Goal: Task Accomplishment & Management: Use online tool/utility

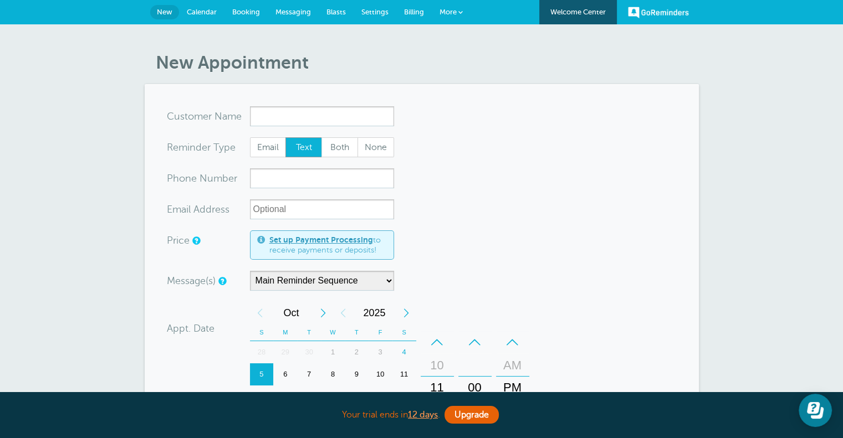
click at [205, 14] on span "Calendar" at bounding box center [202, 12] width 30 height 8
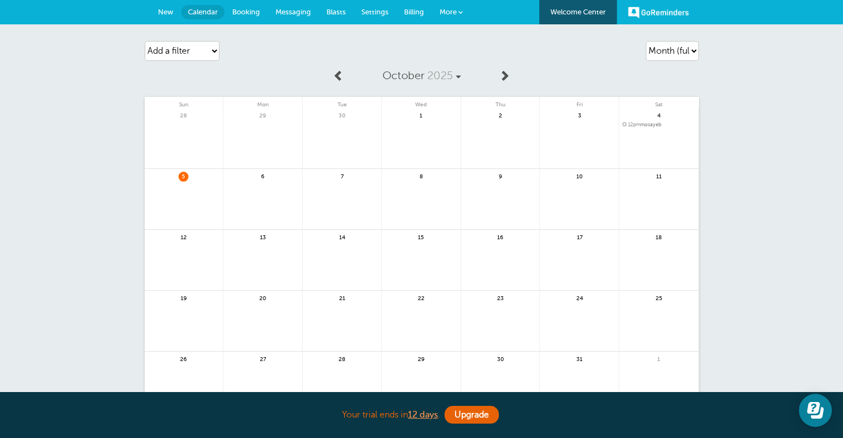
click at [355, 191] on link at bounding box center [342, 206] width 79 height 48
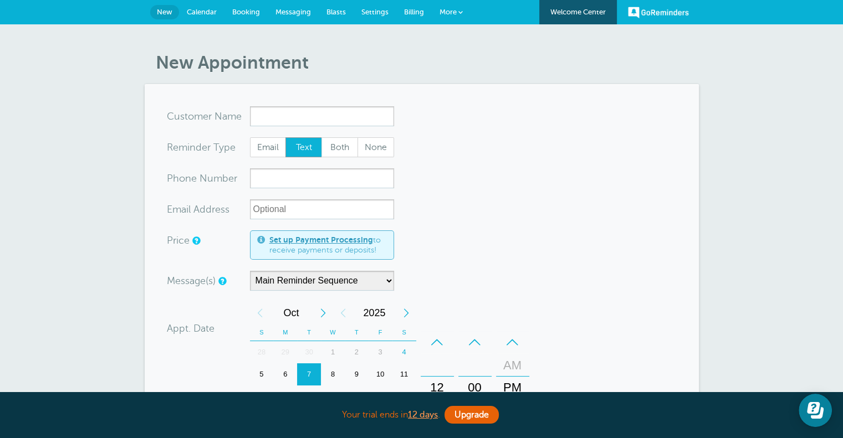
click at [459, 11] on span at bounding box center [460, 12] width 4 height 4
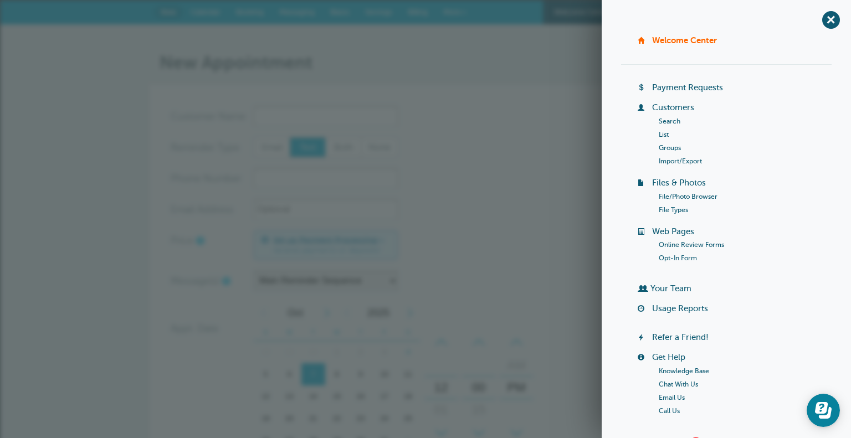
click at [668, 209] on link "File Types" at bounding box center [673, 210] width 29 height 8
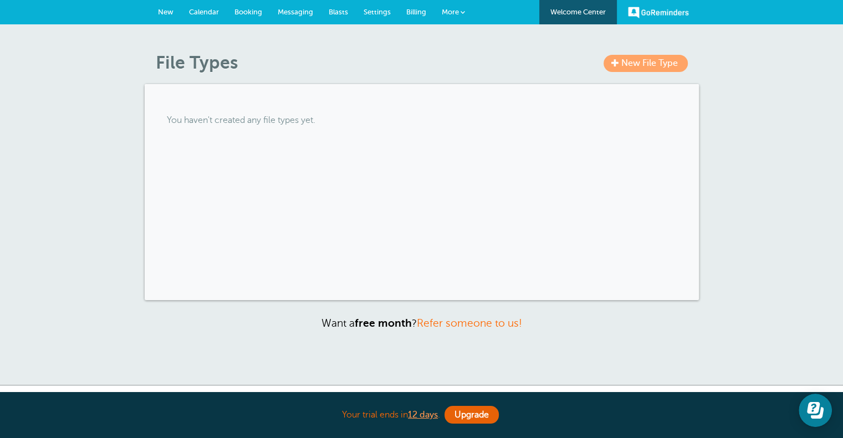
click at [645, 66] on span "New File Type" at bounding box center [649, 63] width 57 height 10
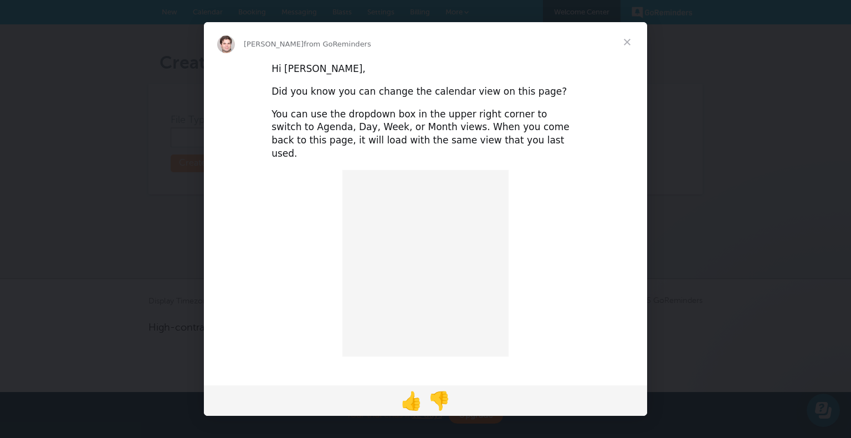
click at [219, 141] on div "Hi Moe, Did you know you can change the calendar view on this page? You can use…" at bounding box center [425, 230] width 443 height 336
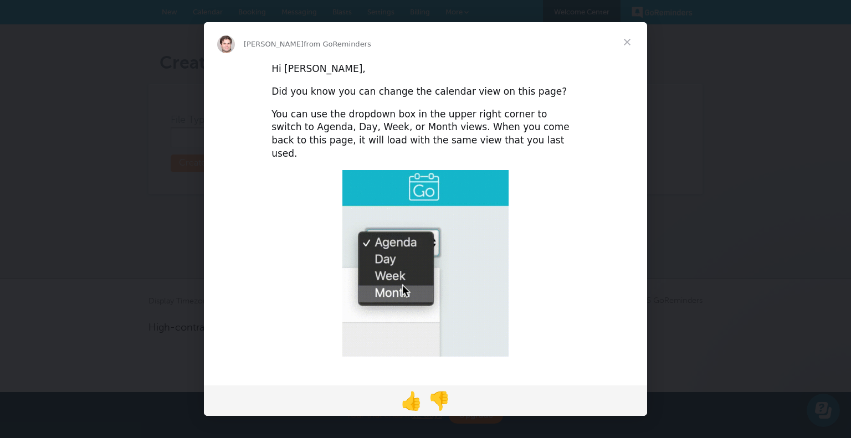
click at [630, 42] on span "Close" at bounding box center [627, 42] width 40 height 40
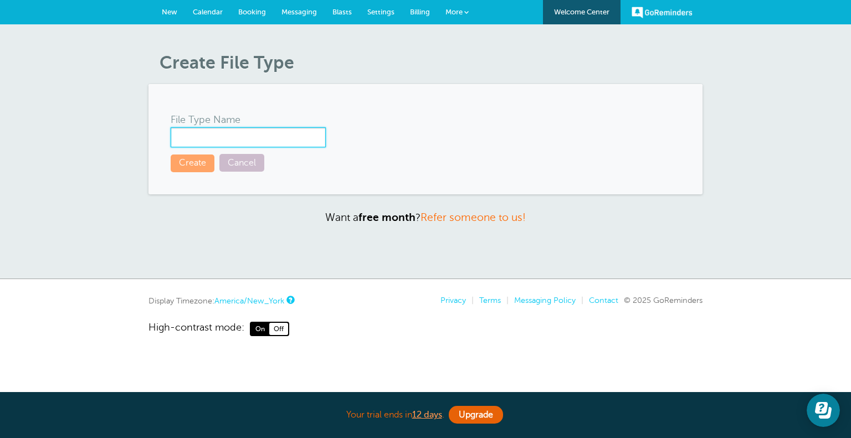
click at [216, 140] on input "File Type Name" at bounding box center [248, 137] width 155 height 20
type input "consent"
click at [200, 157] on button "Create" at bounding box center [193, 163] width 44 height 17
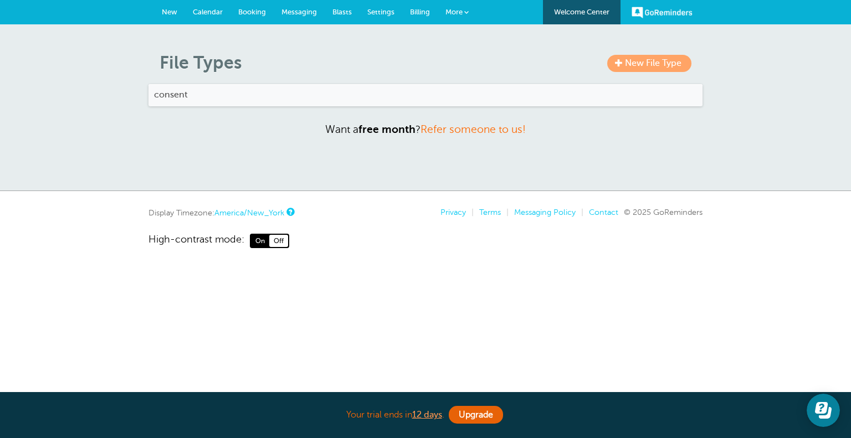
click at [208, 94] on h4 "consent" at bounding box center [425, 95] width 543 height 11
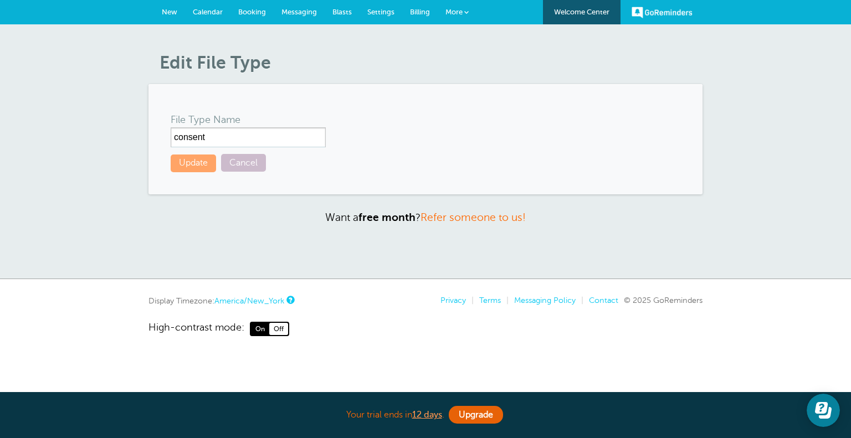
click at [192, 159] on button "Update" at bounding box center [193, 163] width 45 height 17
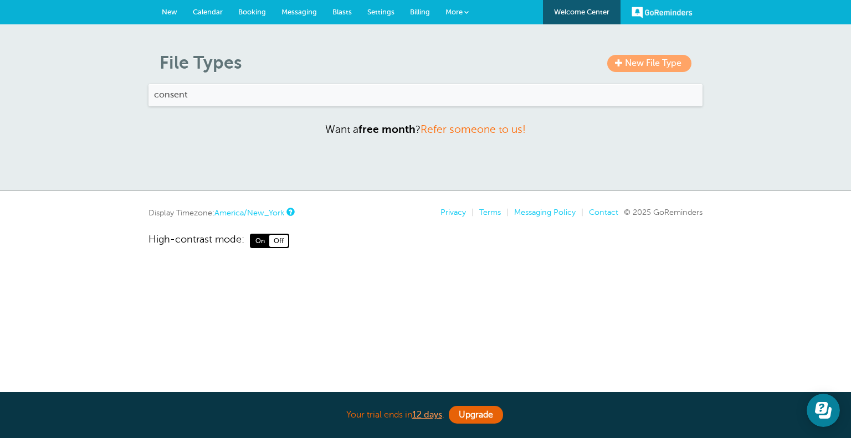
click at [637, 65] on span "New File Type" at bounding box center [653, 63] width 57 height 10
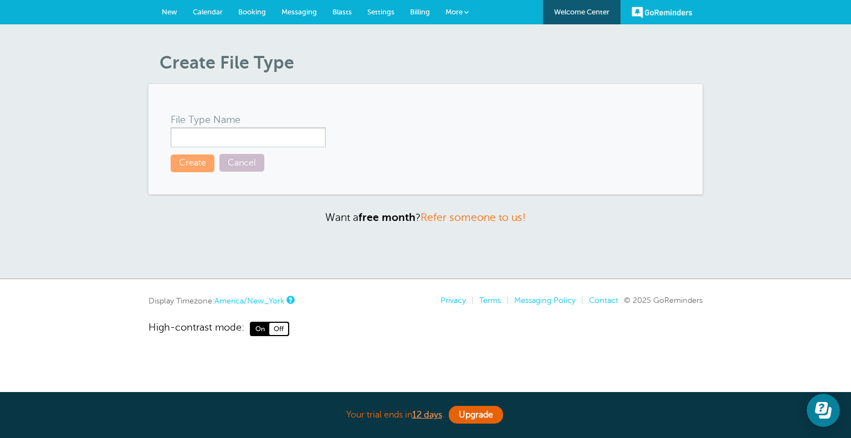
click at [246, 162] on link "Cancel" at bounding box center [241, 163] width 45 height 18
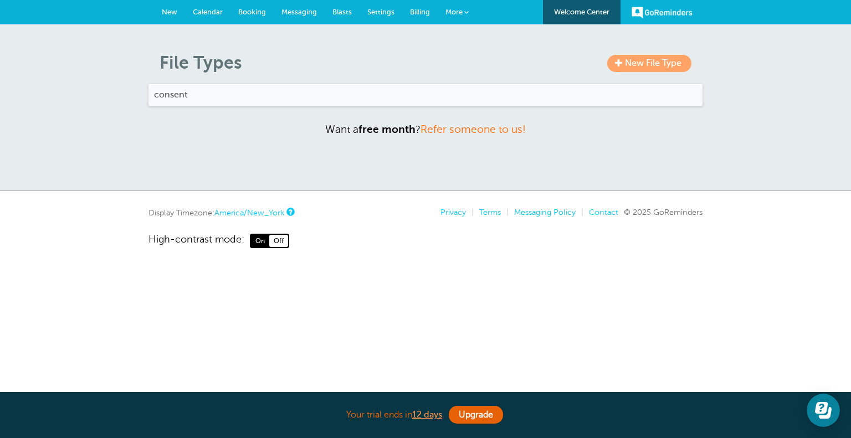
click at [469, 13] on link "More" at bounding box center [457, 12] width 39 height 25
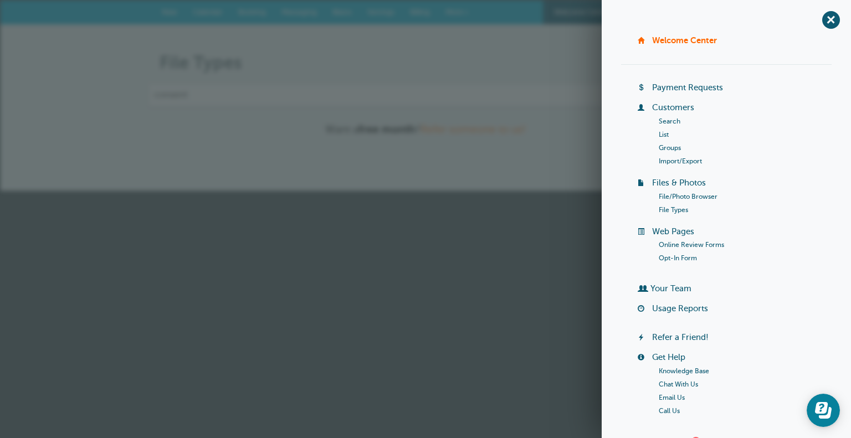
click at [678, 194] on link "File/Photo Browser" at bounding box center [688, 197] width 59 height 8
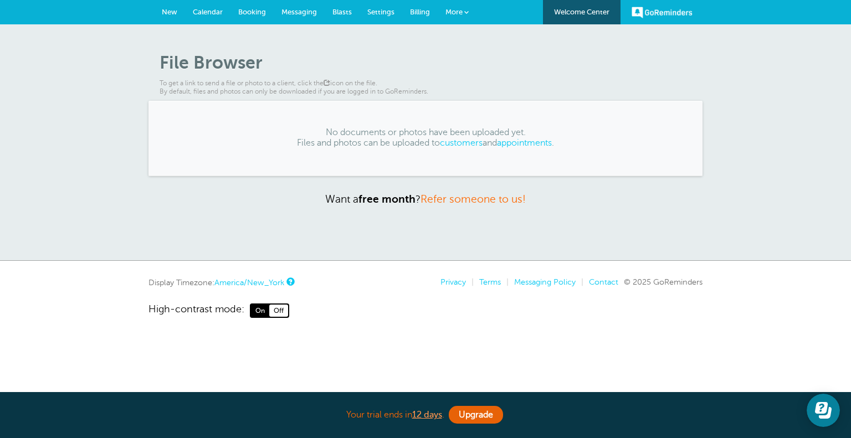
click at [458, 144] on link "customers" at bounding box center [461, 143] width 43 height 10
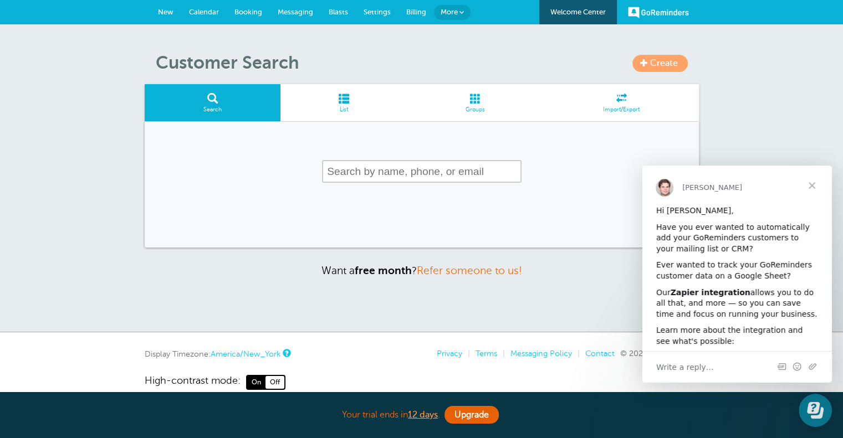
click at [352, 107] on span "List" at bounding box center [343, 109] width 115 height 7
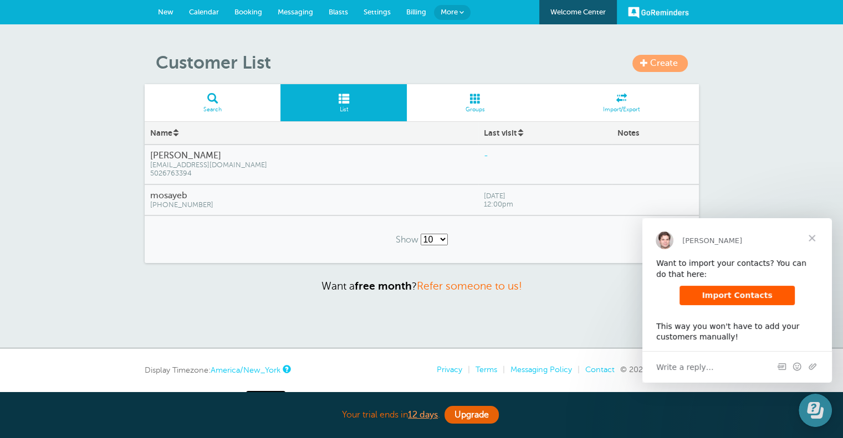
click at [816, 418] on icon "Open Learn | Contact Us" at bounding box center [817, 413] width 13 height 12
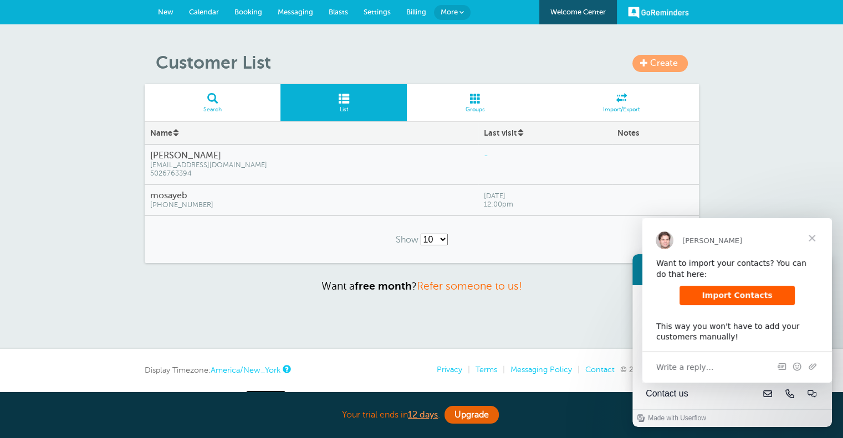
click at [813, 237] on span "Close" at bounding box center [812, 238] width 40 height 40
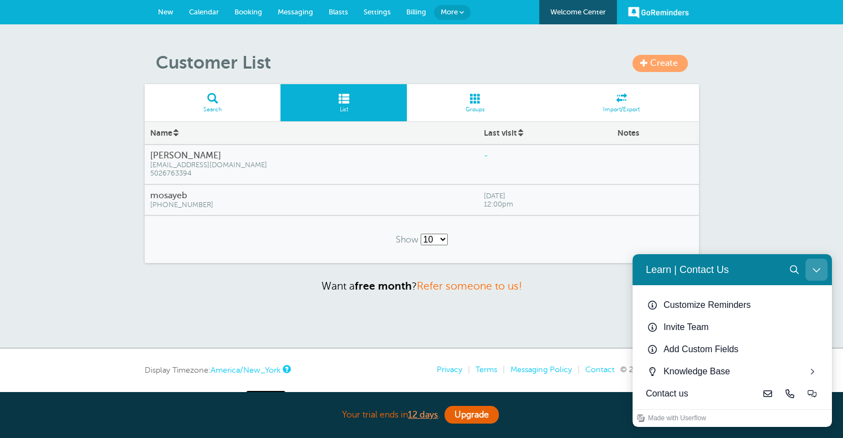
click at [814, 263] on button "Close Learn | Contact Us" at bounding box center [816, 270] width 22 height 22
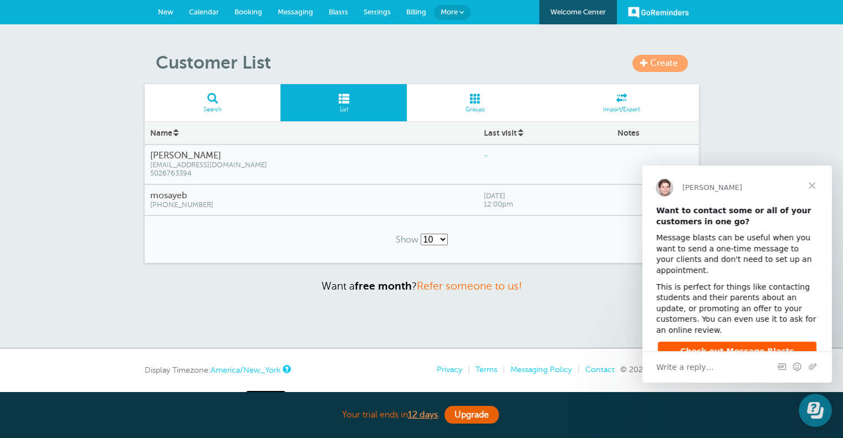
click at [813, 183] on span "Close" at bounding box center [812, 186] width 40 height 40
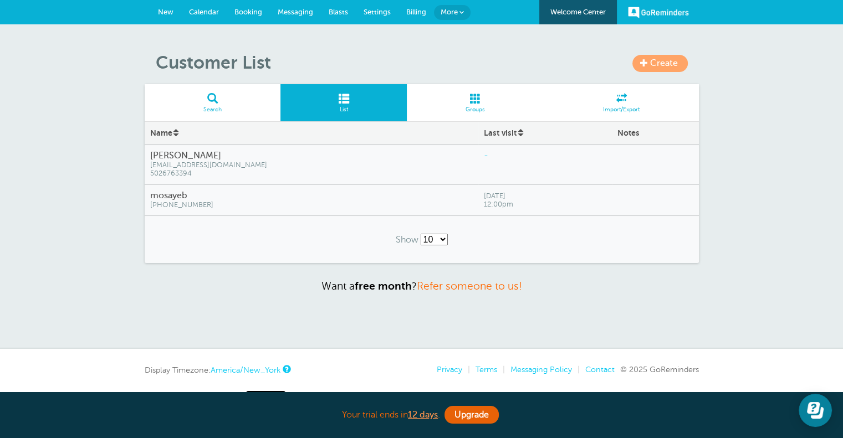
click at [625, 103] on span at bounding box center [621, 98] width 155 height 11
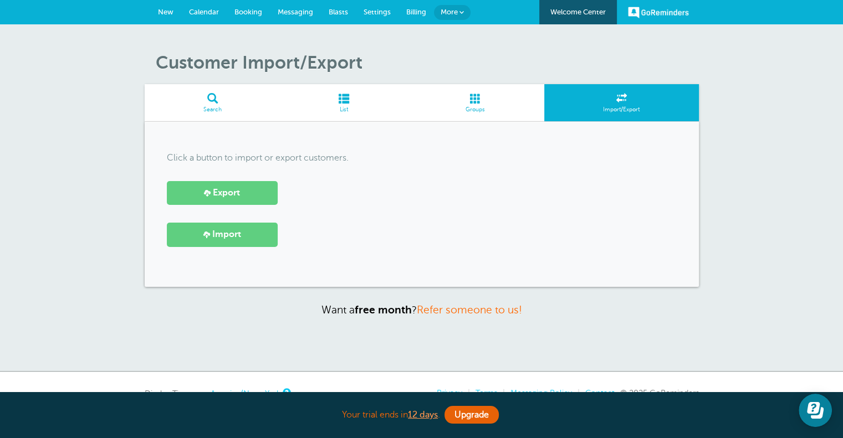
click at [202, 106] on span "Search" at bounding box center [212, 109] width 125 height 7
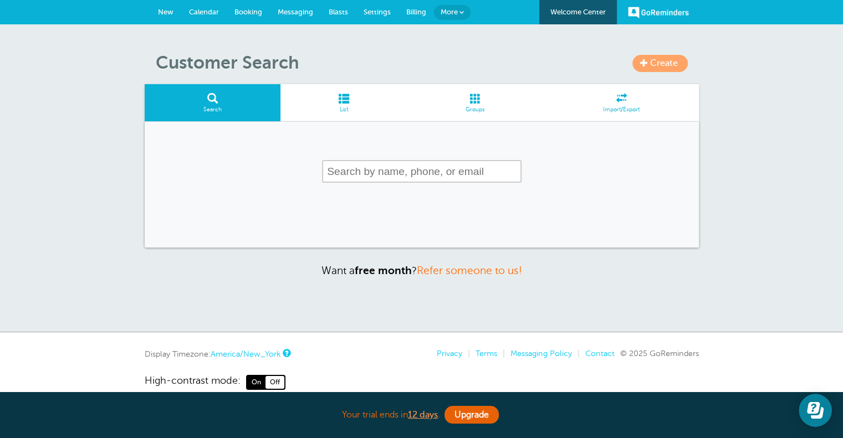
click at [341, 12] on span "Blasts" at bounding box center [338, 12] width 19 height 8
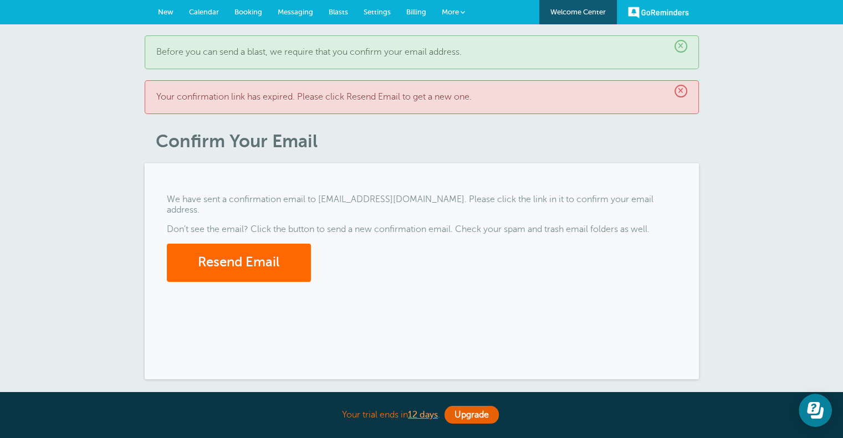
click at [464, 18] on link "More" at bounding box center [453, 12] width 39 height 25
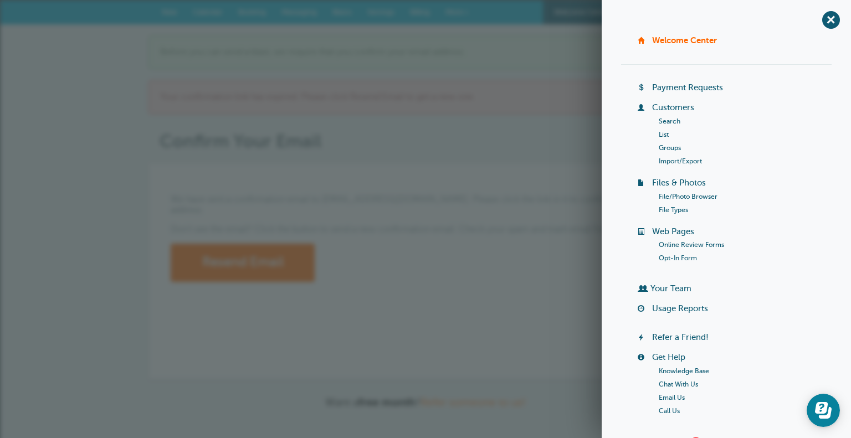
click at [659, 132] on link "List" at bounding box center [664, 135] width 10 height 8
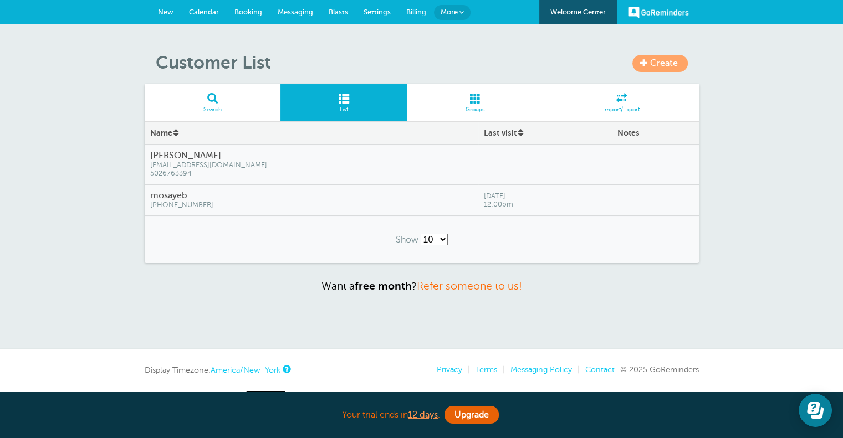
click at [653, 60] on span "Create" at bounding box center [664, 63] width 28 height 10
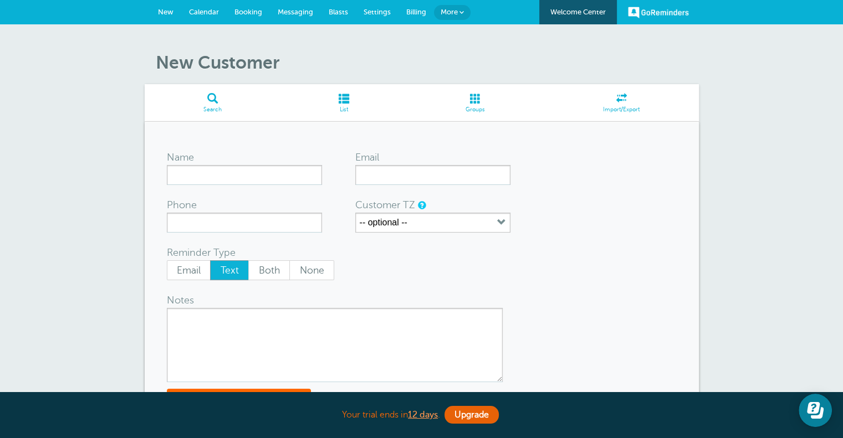
click at [452, 11] on span "More" at bounding box center [449, 12] width 17 height 8
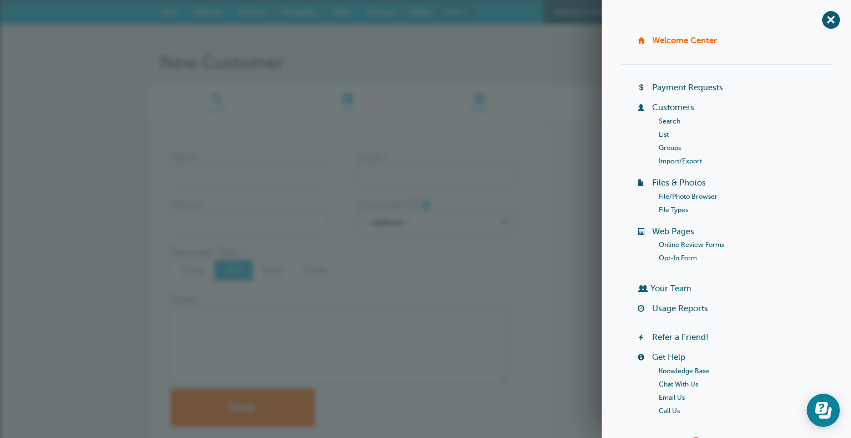
click at [519, 272] on form "Name Email Phone Customer TZ -- optional -- Time zone am/pm 24h US/CANADA Alask…" at bounding box center [426, 285] width 510 height 283
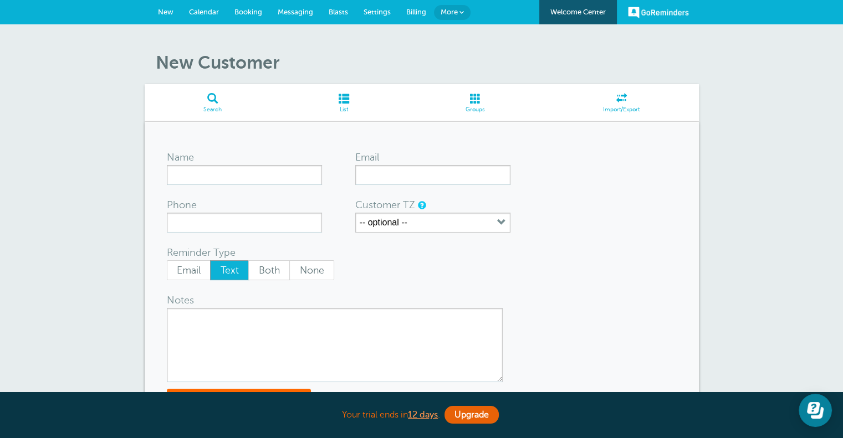
click at [475, 111] on span "Groups" at bounding box center [475, 109] width 126 height 7
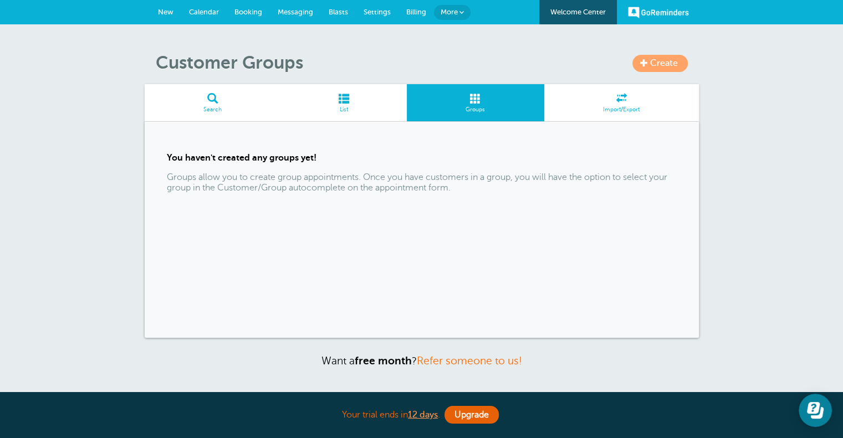
click at [341, 105] on link "List" at bounding box center [343, 102] width 126 height 37
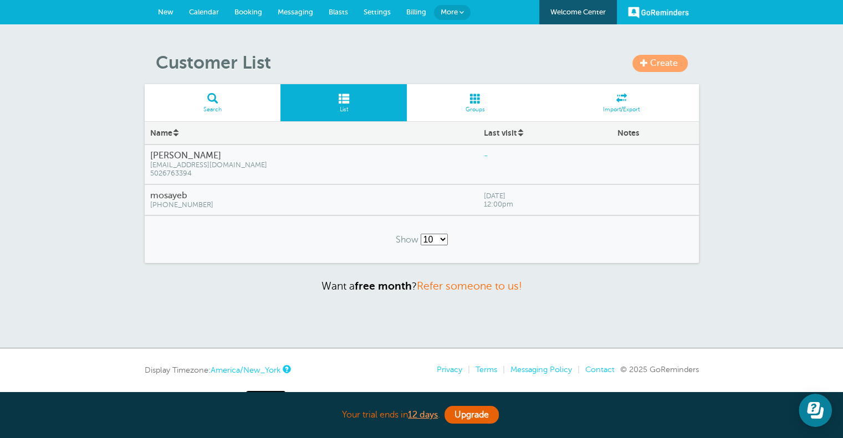
click at [223, 104] on link "Search" at bounding box center [213, 102] width 136 height 37
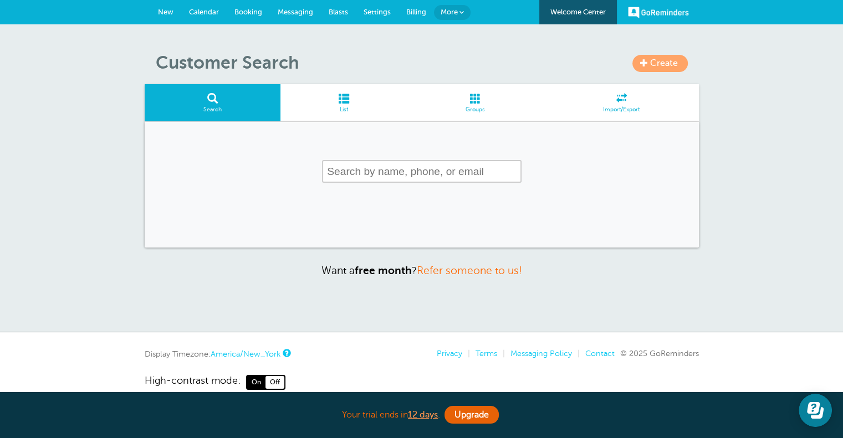
click at [483, 62] on h1 "Customer Search" at bounding box center [427, 62] width 543 height 21
click at [209, 12] on span "Calendar" at bounding box center [204, 12] width 30 height 8
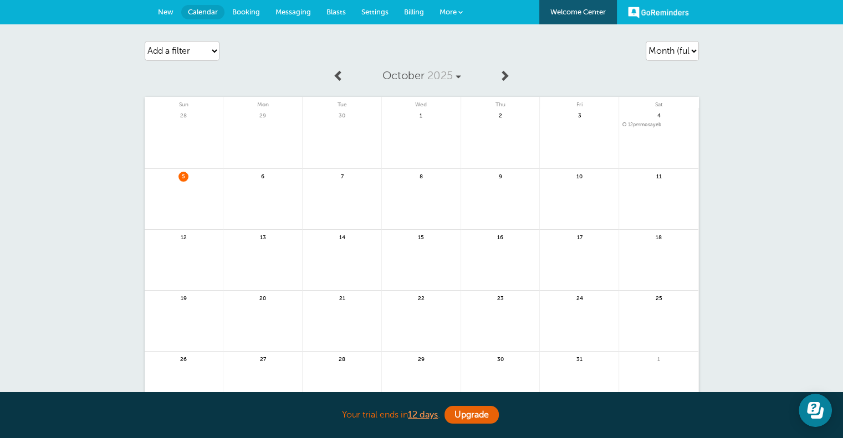
click at [407, 146] on link at bounding box center [421, 145] width 79 height 48
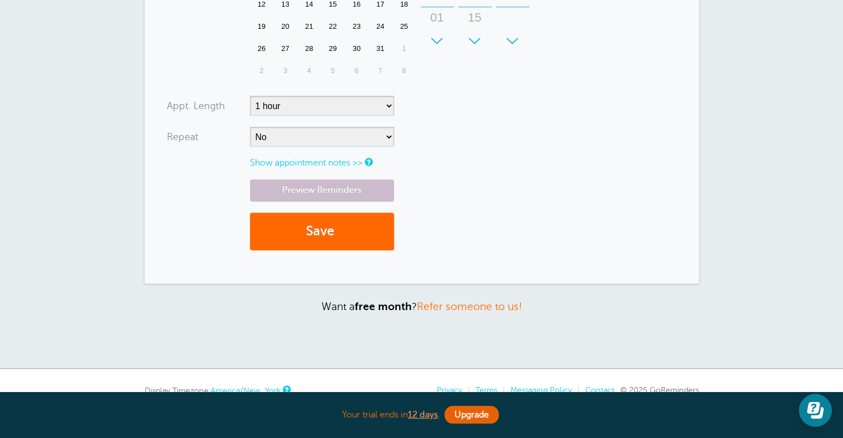
scroll to position [393, 0]
click at [346, 157] on link "Show appointment notes >>" at bounding box center [306, 162] width 113 height 10
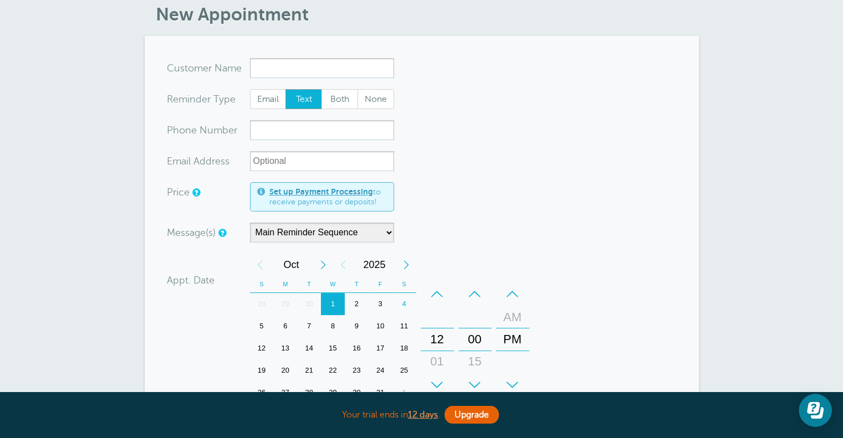
scroll to position [0, 0]
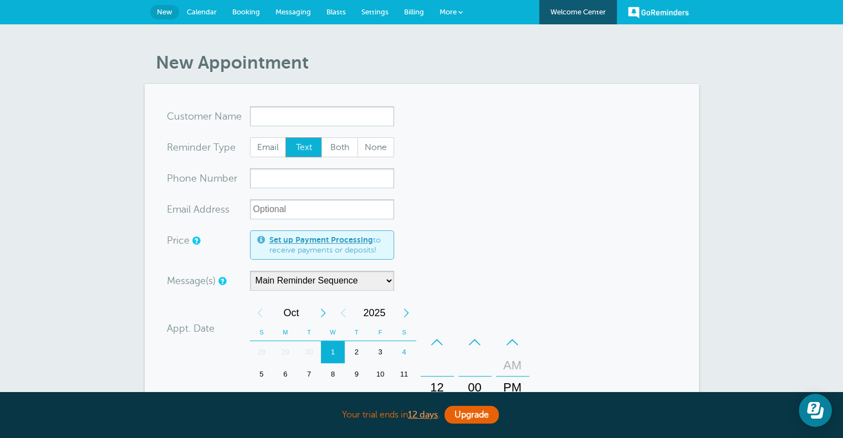
click at [279, 15] on span "Messaging" at bounding box center [292, 12] width 35 height 8
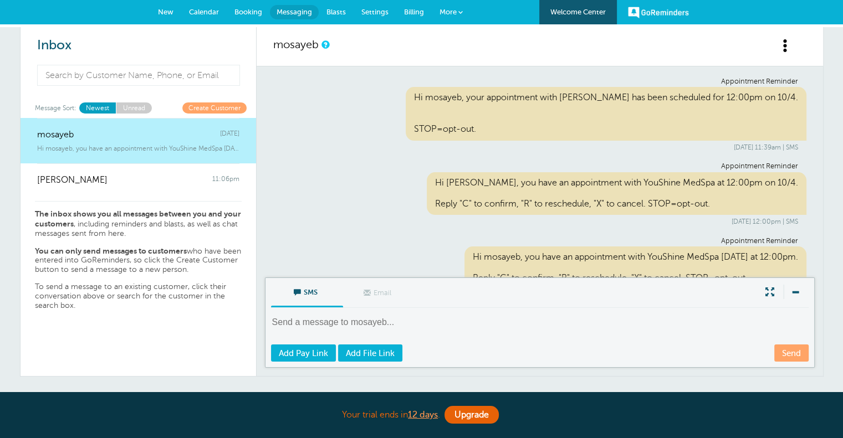
scroll to position [33, 0]
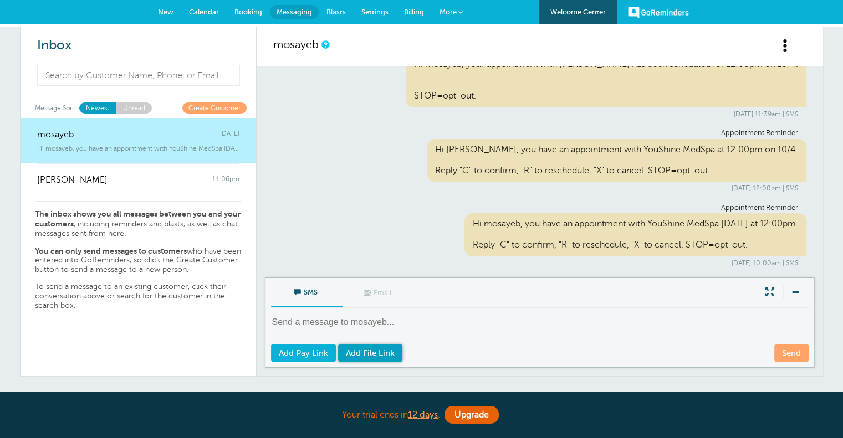
click at [371, 354] on span "Add File Link" at bounding box center [370, 353] width 49 height 9
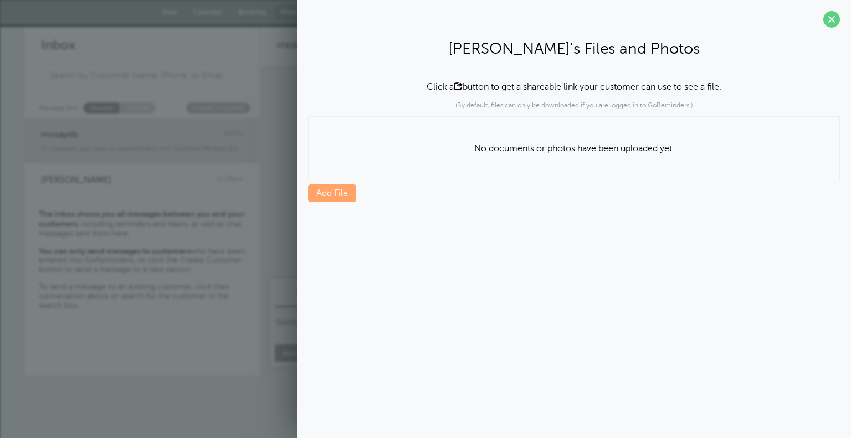
click at [336, 193] on link "Add File" at bounding box center [332, 194] width 48 height 18
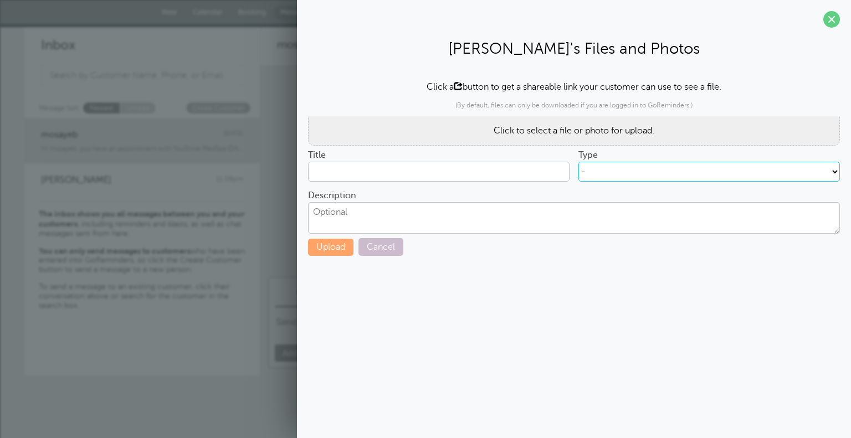
click at [631, 171] on select "- consent - Create new type" at bounding box center [710, 172] width 262 height 20
select select "462"
click at [579, 162] on select "- consent - Create new type" at bounding box center [710, 172] width 262 height 20
click at [432, 171] on input "Title" at bounding box center [439, 172] width 262 height 20
click at [539, 131] on span "Click to select a file or photo for upload." at bounding box center [574, 131] width 161 height 10
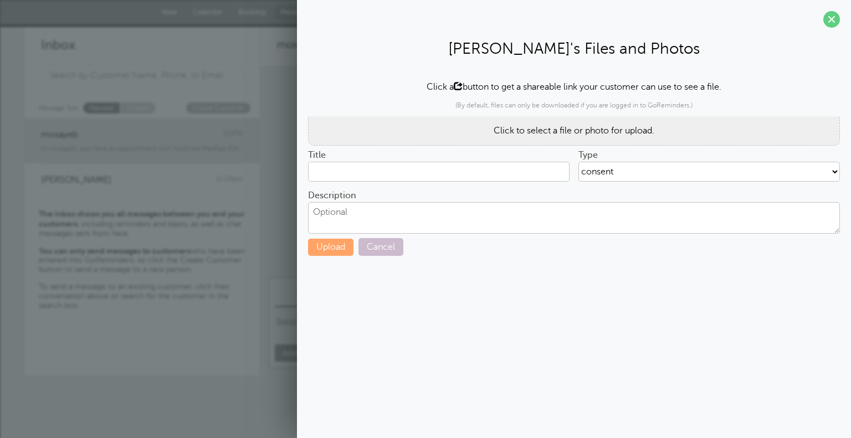
type input "[MEDICAL_DATA]-consent-form.pdf"
click at [335, 248] on button "Upload" at bounding box center [330, 247] width 45 height 17
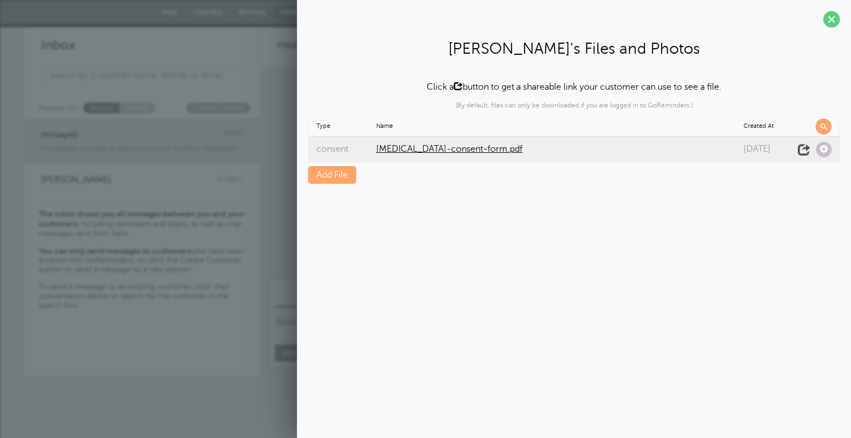
click at [824, 152] on span at bounding box center [824, 150] width 16 height 16
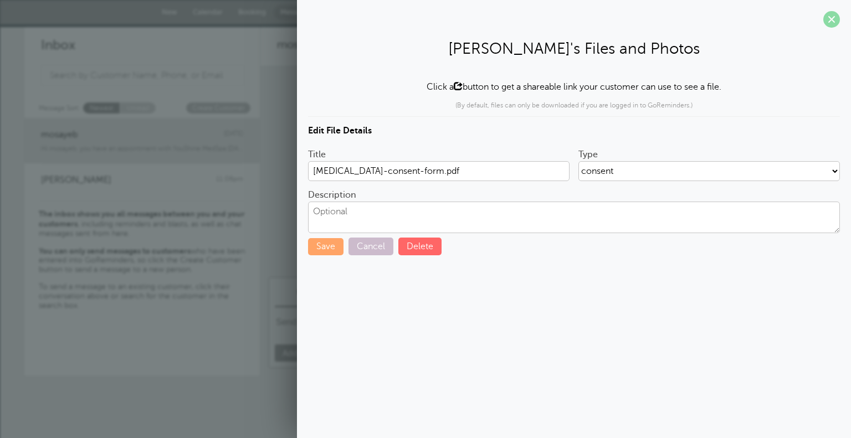
click at [824, 25] on span at bounding box center [832, 19] width 17 height 17
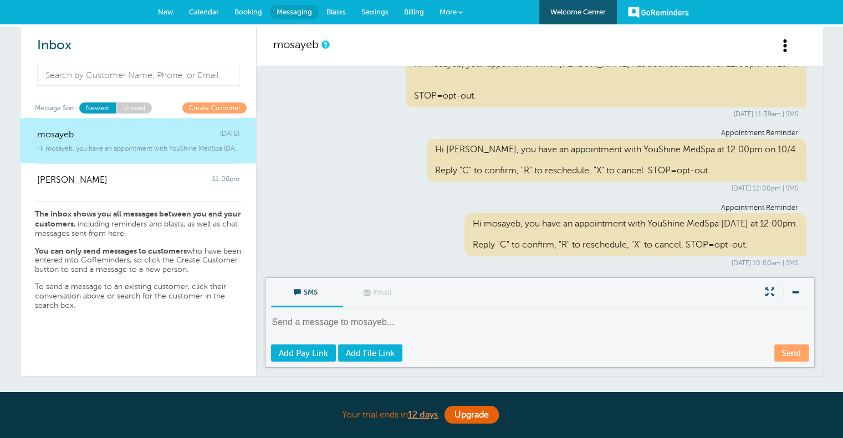
click at [341, 328] on textarea at bounding box center [541, 329] width 540 height 27
click at [377, 356] on span "Add File Link" at bounding box center [370, 353] width 49 height 9
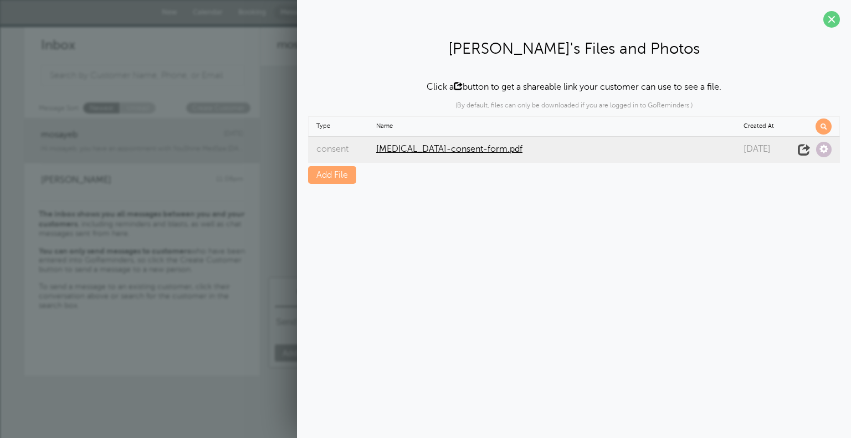
click at [456, 146] on span "[MEDICAL_DATA]-consent-form.pdf" at bounding box center [557, 149] width 363 height 11
click at [801, 147] on span at bounding box center [804, 150] width 16 height 16
click at [822, 155] on span at bounding box center [824, 150] width 16 height 16
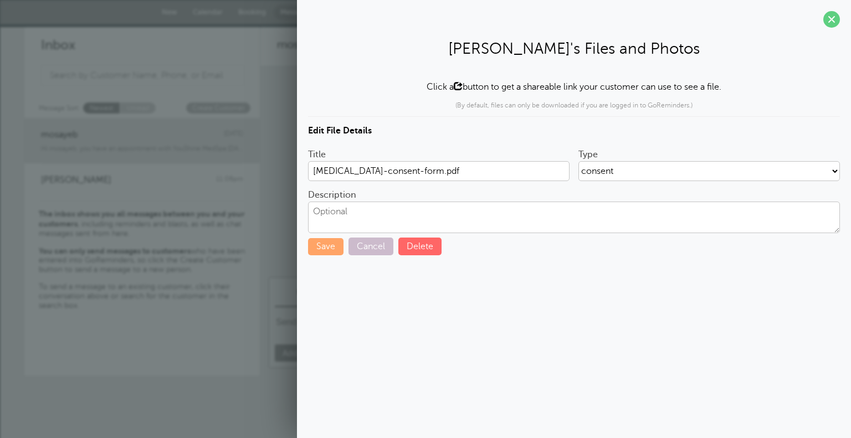
click at [208, 88] on div "Inbox Message Sort: Newest Unread Create Customer mosayeb Saturday Hi mosayeb, …" at bounding box center [142, 201] width 236 height 349
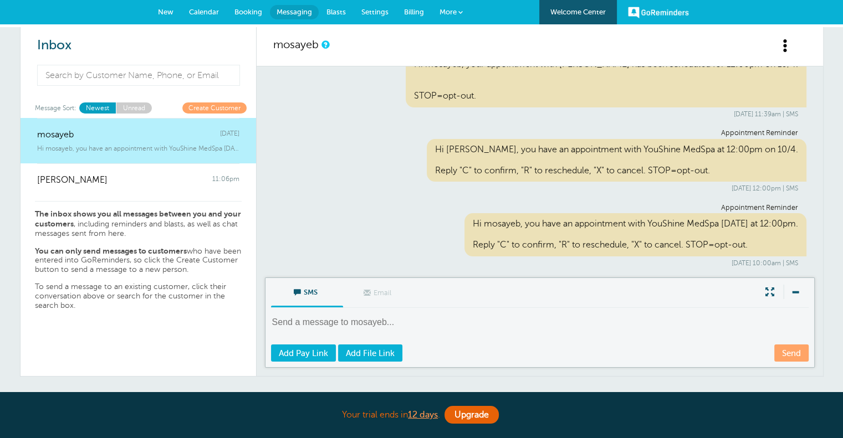
click at [793, 350] on link "Send" at bounding box center [791, 353] width 34 height 17
click at [669, 15] on link "GoReminders" at bounding box center [658, 12] width 61 height 24
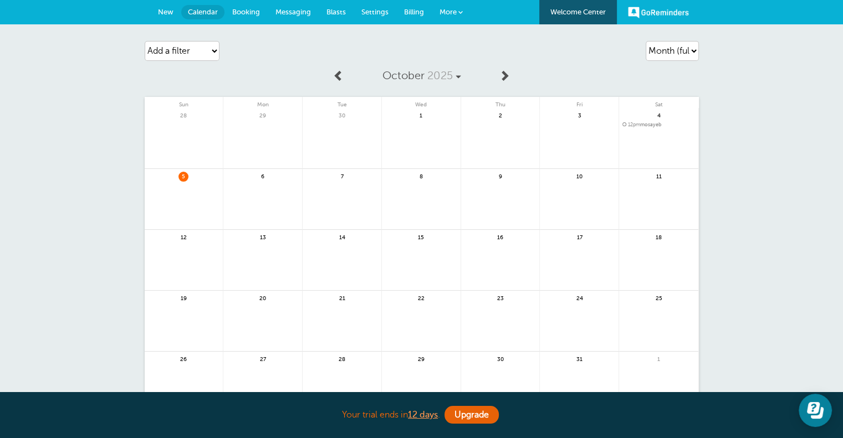
click at [458, 7] on link "More" at bounding box center [451, 12] width 39 height 25
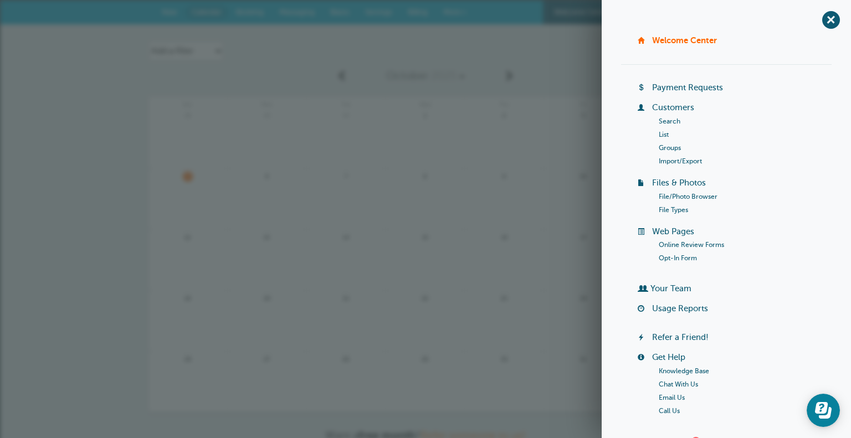
click at [398, 157] on link at bounding box center [425, 145] width 79 height 48
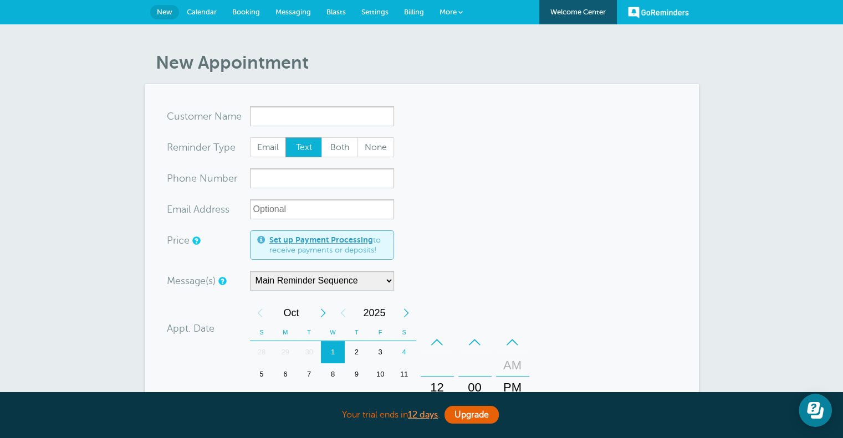
click at [457, 16] on link "More" at bounding box center [451, 12] width 39 height 25
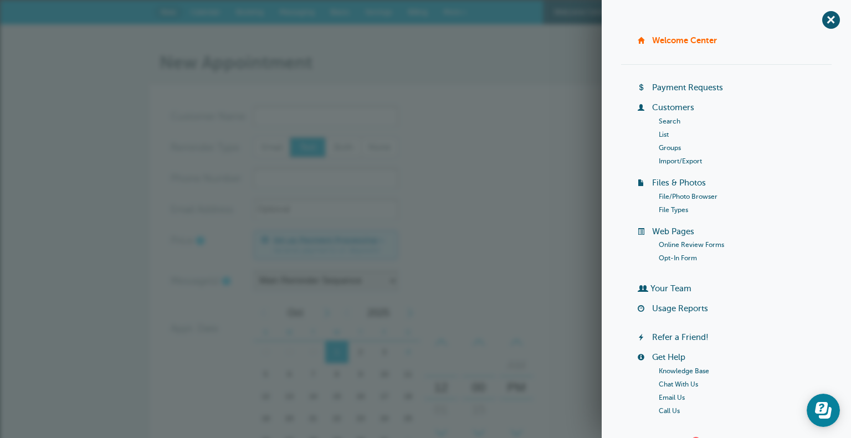
click at [659, 131] on link "List" at bounding box center [664, 135] width 10 height 8
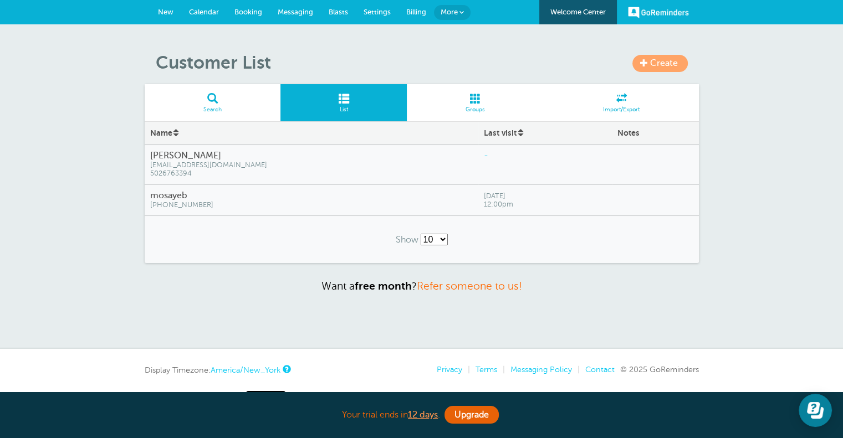
click at [175, 195] on h4 "mosayeb" at bounding box center [311, 196] width 323 height 11
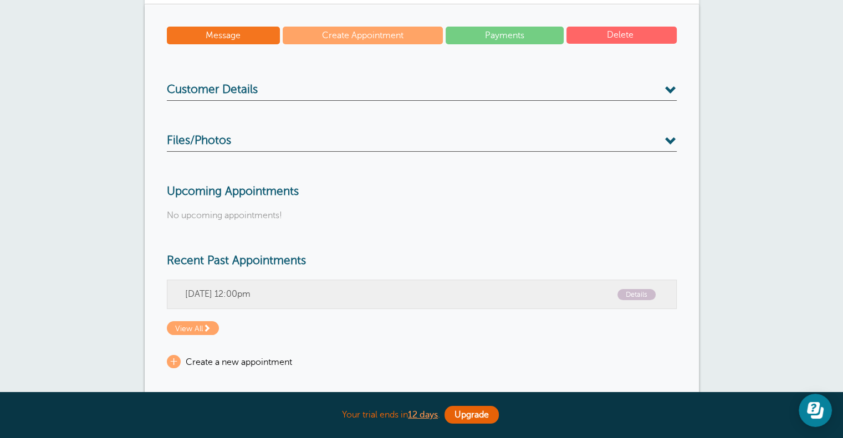
scroll to position [115, 0]
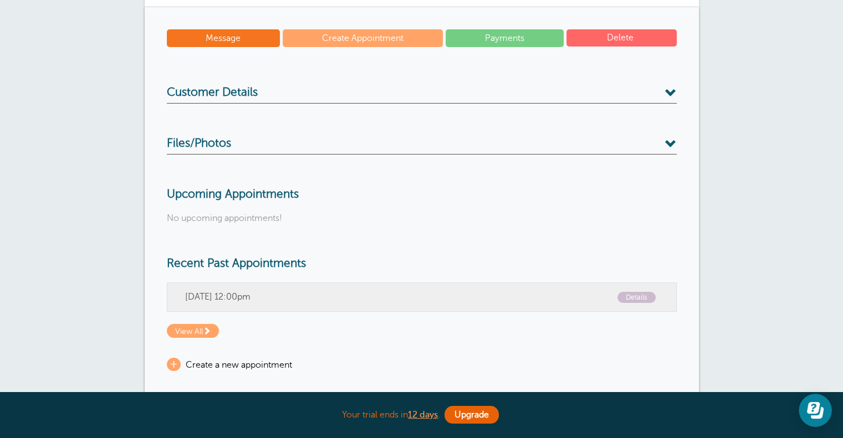
click at [664, 146] on h3 "Files/Photos" at bounding box center [422, 146] width 510 height 18
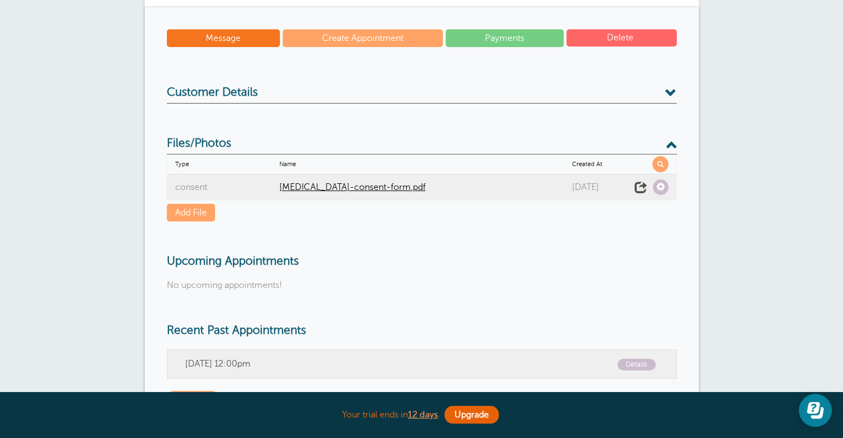
scroll to position [73, 0]
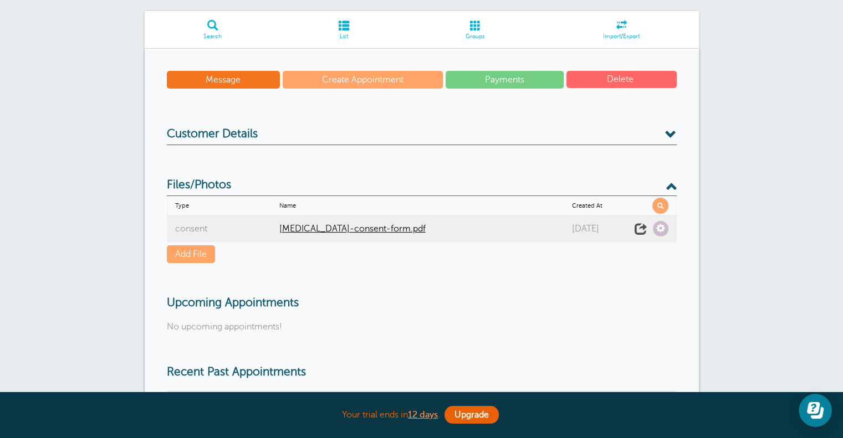
click at [196, 253] on link "Add File" at bounding box center [191, 255] width 48 height 18
